Goal: Information Seeking & Learning: Learn about a topic

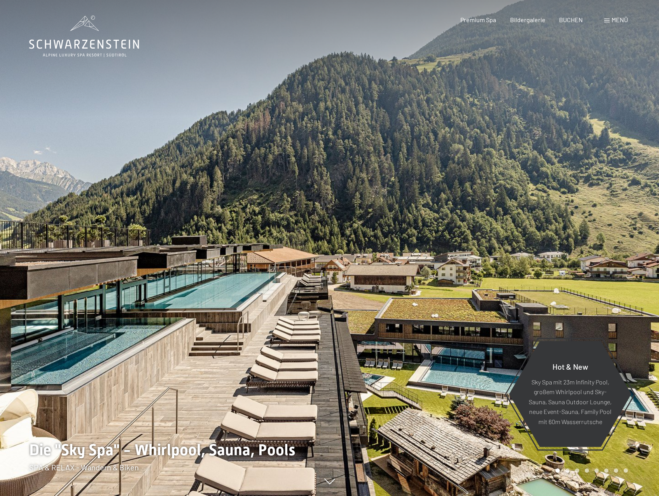
click at [489, 23] on div "Premium Spa" at bounding box center [478, 20] width 36 height 9
click at [615, 18] on span "Menü" at bounding box center [619, 19] width 16 height 7
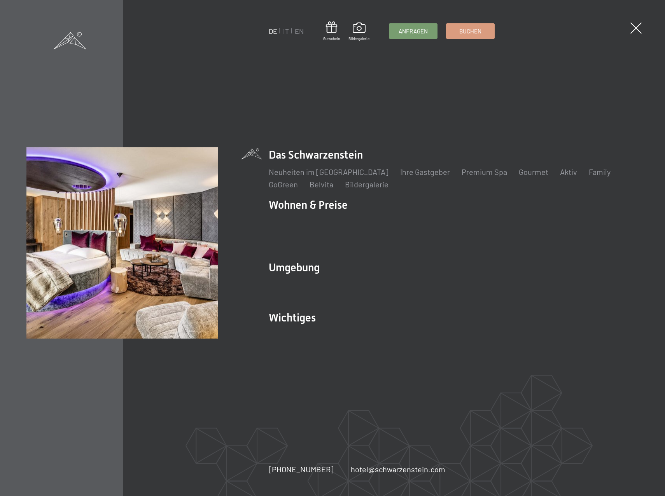
click at [317, 227] on link "Inklusivleistungen" at bounding box center [300, 221] width 62 height 9
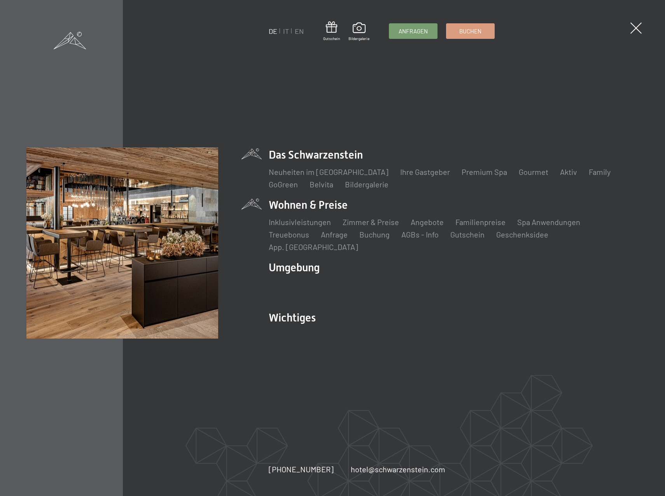
click at [560, 176] on link "Aktiv" at bounding box center [568, 171] width 17 height 9
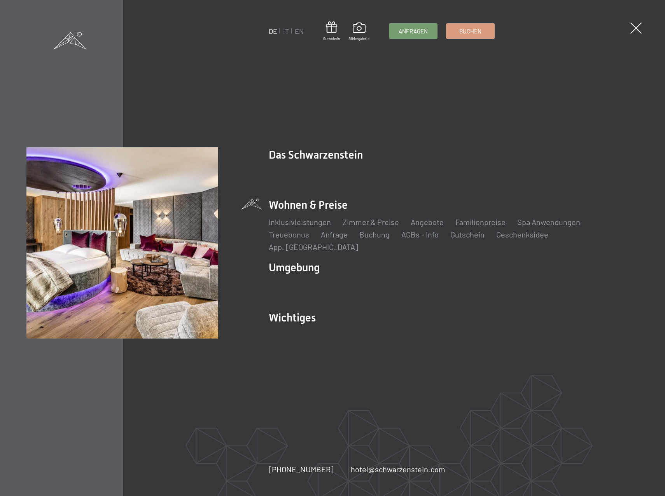
click at [554, 227] on link "Spa Anwendungen" at bounding box center [548, 221] width 63 height 9
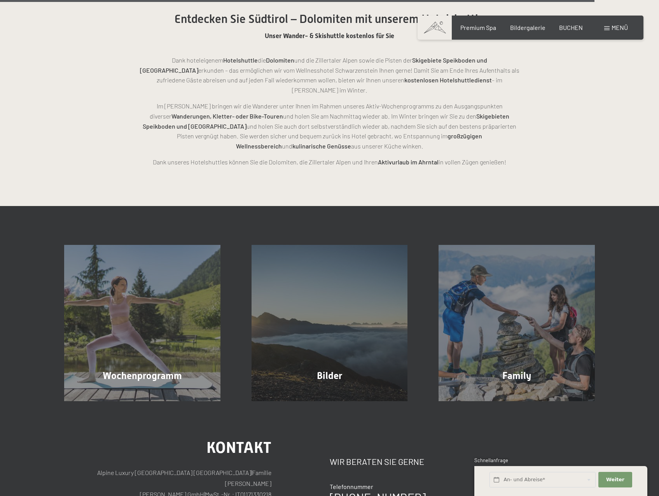
scroll to position [1982, 0]
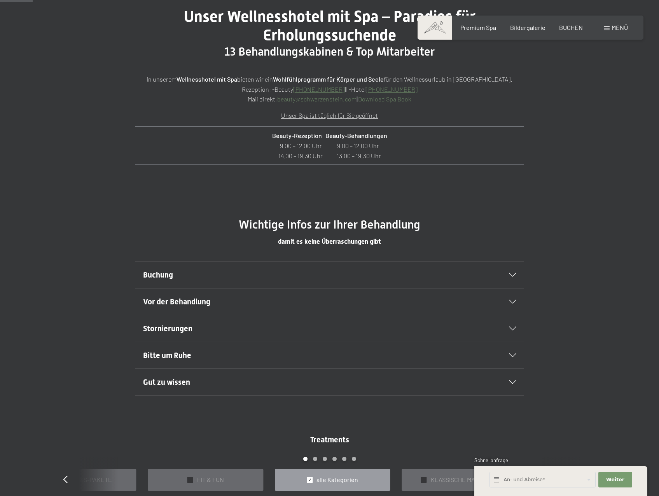
scroll to position [396, 0]
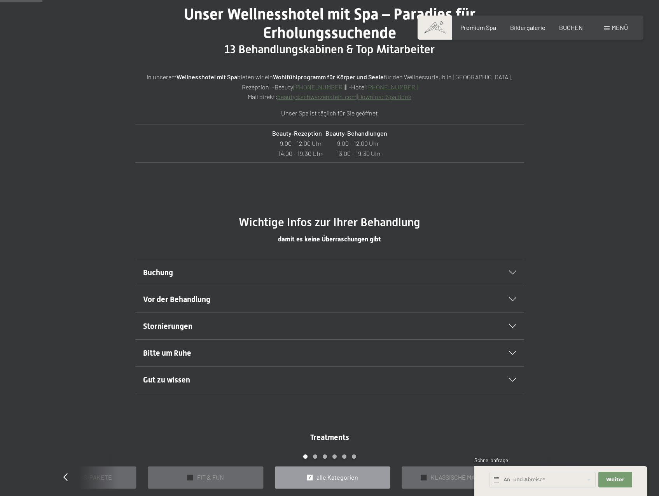
click at [515, 353] on icon at bounding box center [512, 353] width 7 height 4
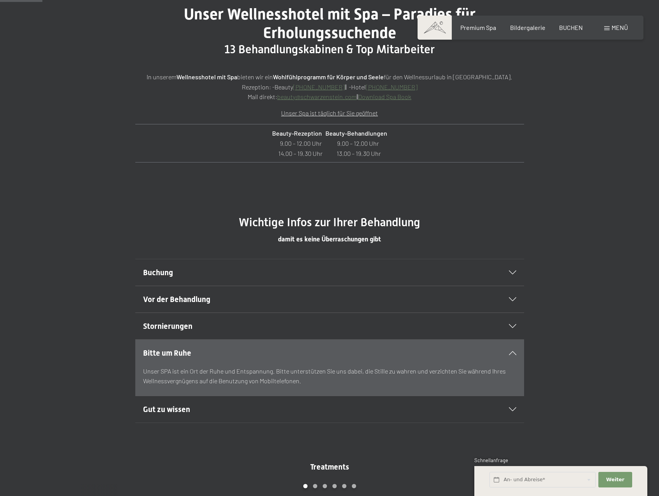
click at [179, 412] on span "Gut zu wissen" at bounding box center [166, 409] width 47 height 9
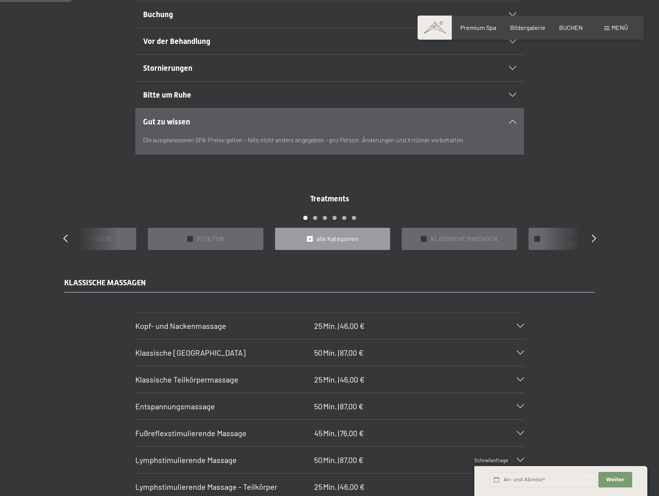
scroll to position [668, 0]
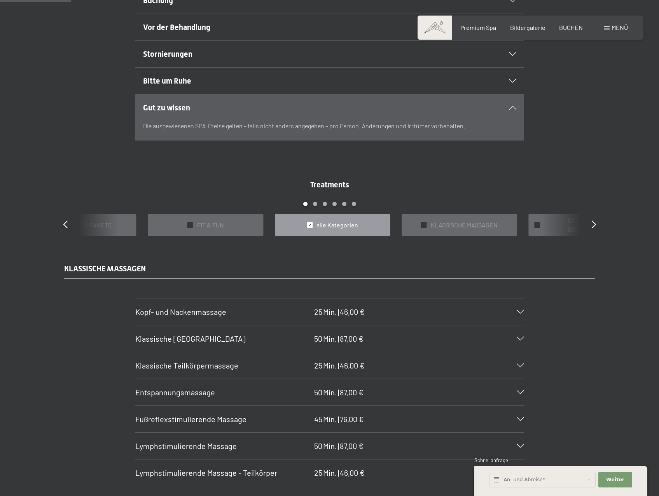
click at [593, 224] on icon at bounding box center [594, 224] width 4 height 8
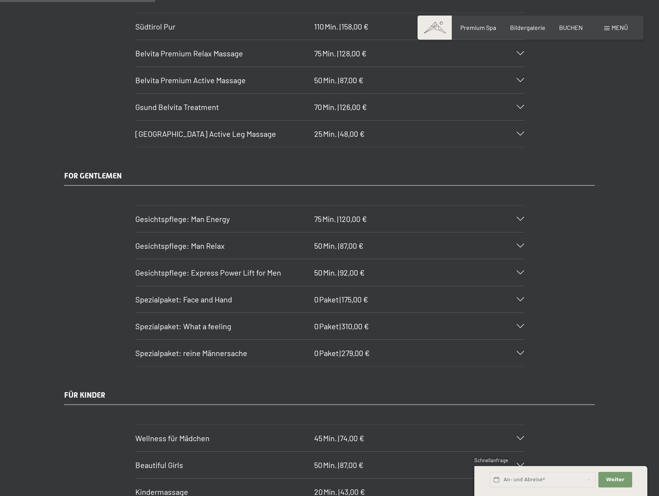
scroll to position [1485, 0]
